Goal: Information Seeking & Learning: Learn about a topic

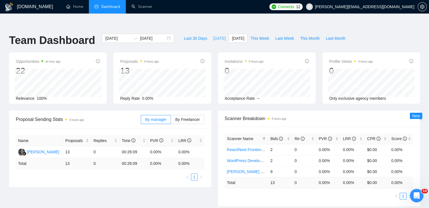
click at [210, 34] on button "Today" at bounding box center [219, 38] width 19 height 9
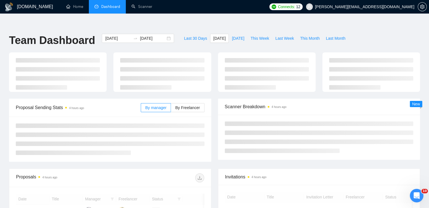
type input "2025-09-02"
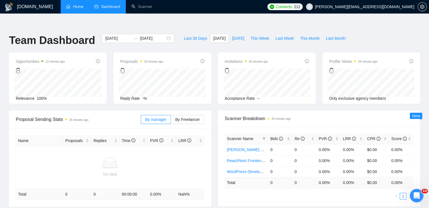
click at [74, 5] on link "Home" at bounding box center [74, 6] width 17 height 5
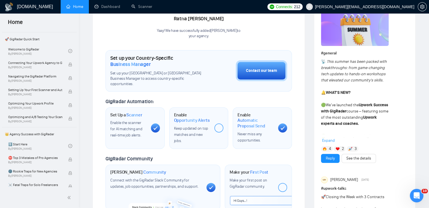
scroll to position [85, 0]
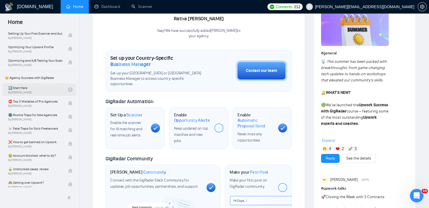
click at [41, 90] on link "1️⃣ Start Here By Vadym Ovcharenko" at bounding box center [38, 90] width 60 height 12
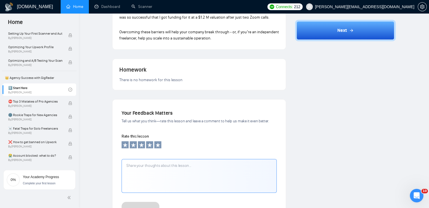
scroll to position [423, 0]
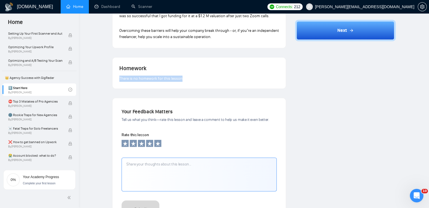
drag, startPoint x: 114, startPoint y: 66, endPoint x: 195, endPoint y: 70, distance: 81.4
click at [194, 71] on div "Homework There is no homework for this lesson" at bounding box center [199, 73] width 173 height 31
click at [218, 76] on div "There is no homework for this lesson" at bounding box center [199, 79] width 160 height 6
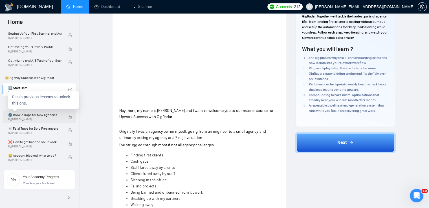
scroll to position [113, 0]
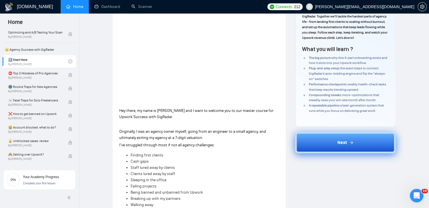
click at [348, 139] on div "Next" at bounding box center [345, 142] width 16 height 7
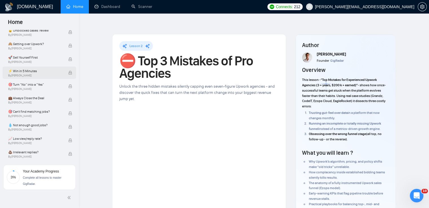
scroll to position [254, 0]
